Goal: Browse casually

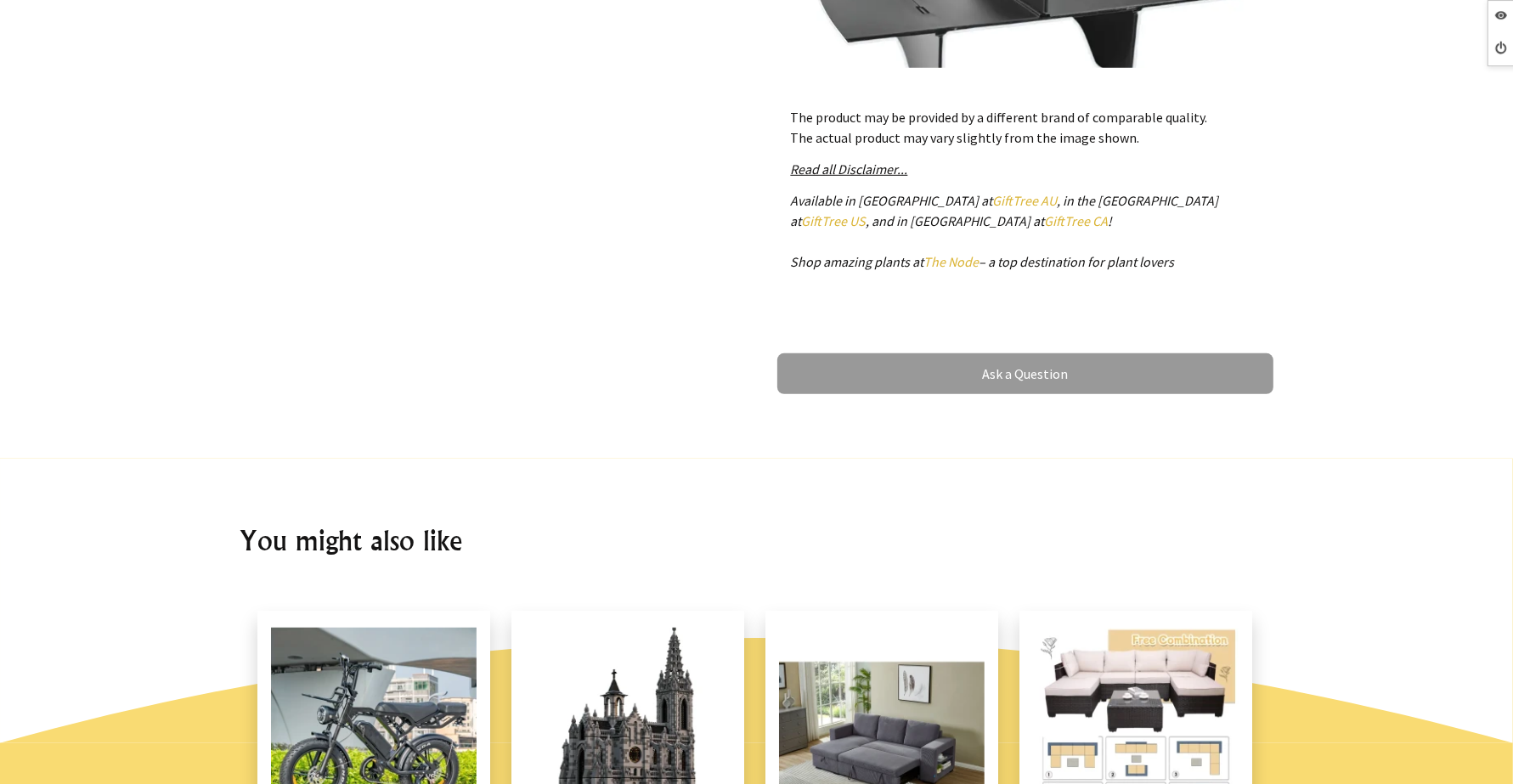
scroll to position [955, 0]
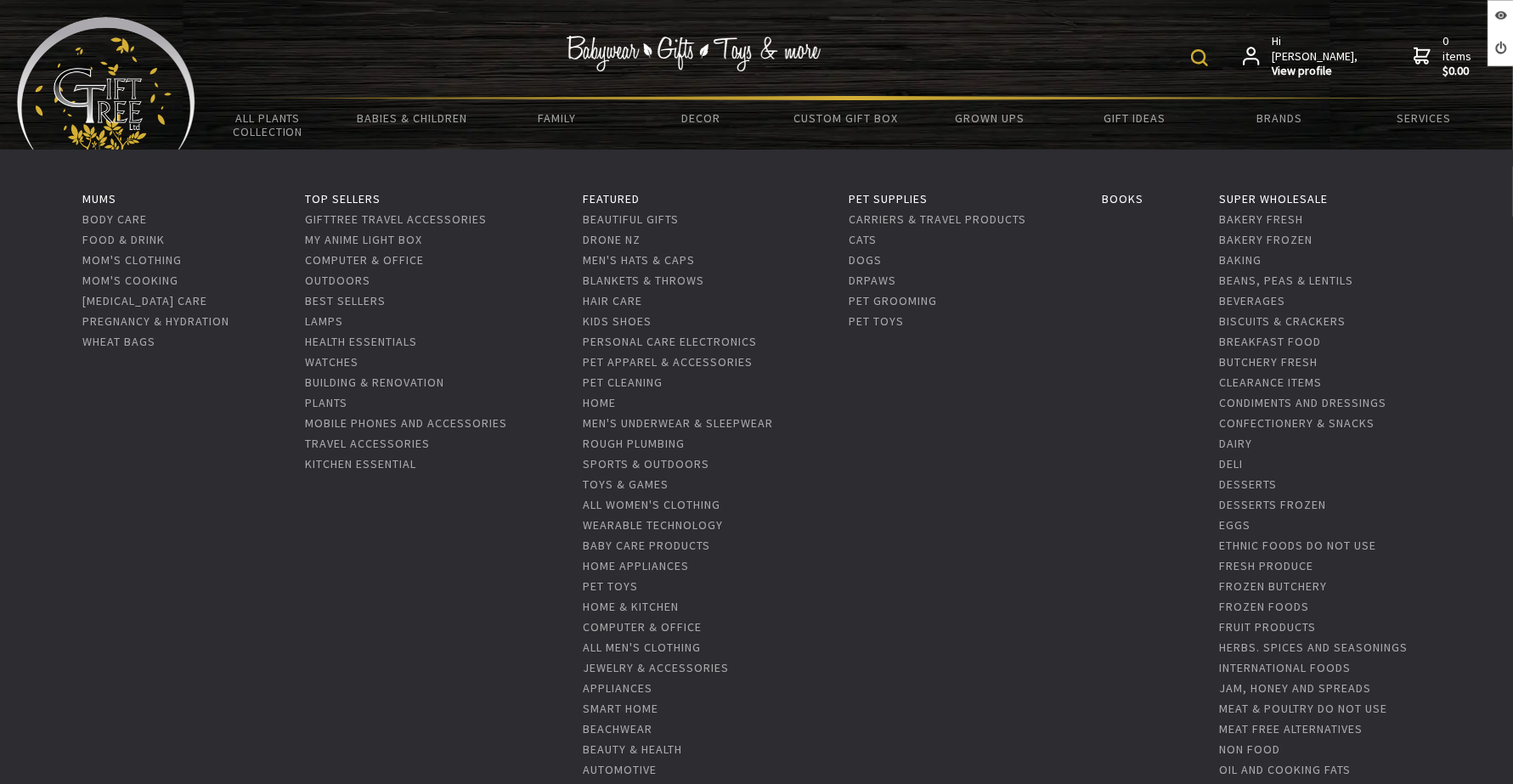
scroll to position [637, 0]
